Goal: Find specific page/section: Find specific page/section

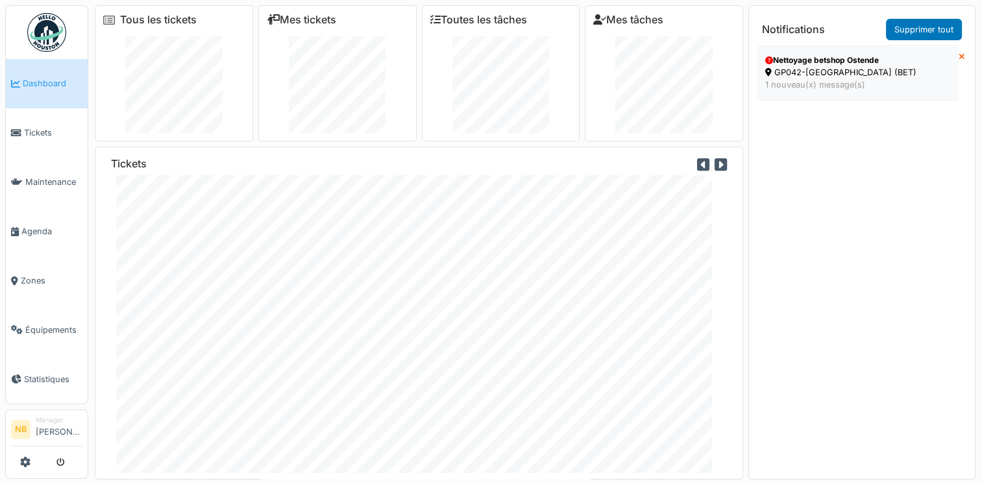
click at [901, 77] on div "GP042-[GEOGRAPHIC_DATA] (BET)" at bounding box center [857, 72] width 185 height 12
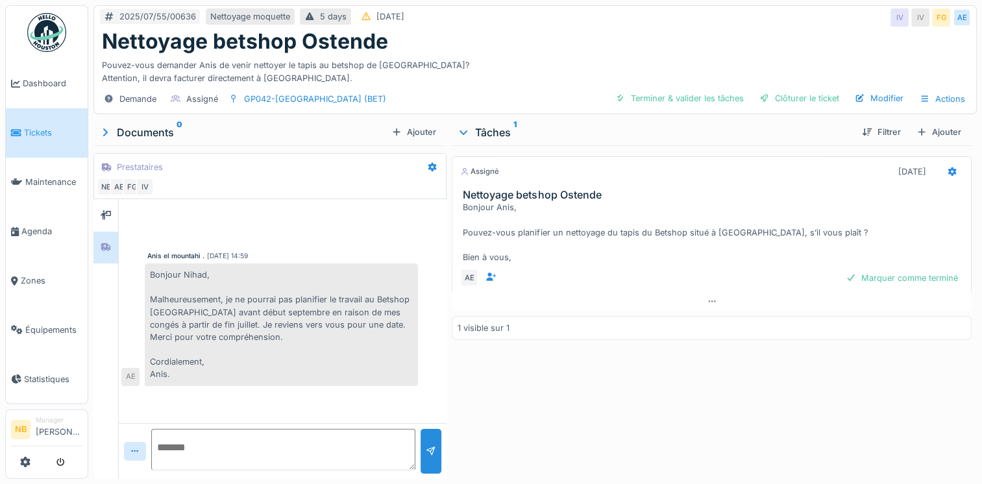
click at [31, 121] on link "Tickets" at bounding box center [47, 132] width 82 height 49
